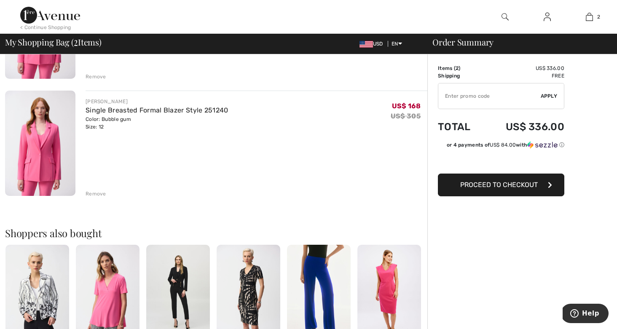
scroll to position [150, 0]
click at [91, 193] on div "Remove" at bounding box center [96, 194] width 21 height 8
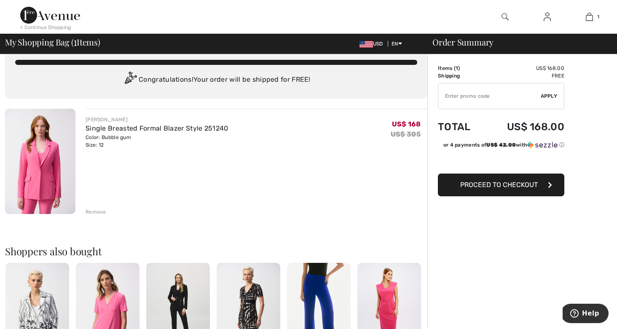
scroll to position [0, 0]
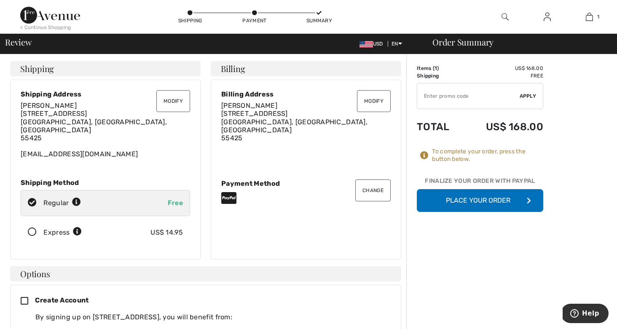
click at [451, 204] on button "Place Your Order" at bounding box center [480, 200] width 126 height 23
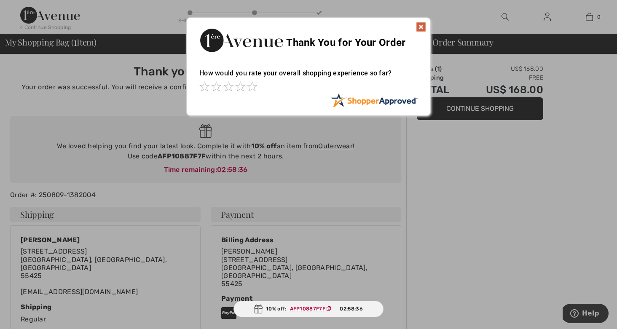
click at [421, 28] on img at bounding box center [421, 27] width 10 height 10
